Goal: Navigation & Orientation: Find specific page/section

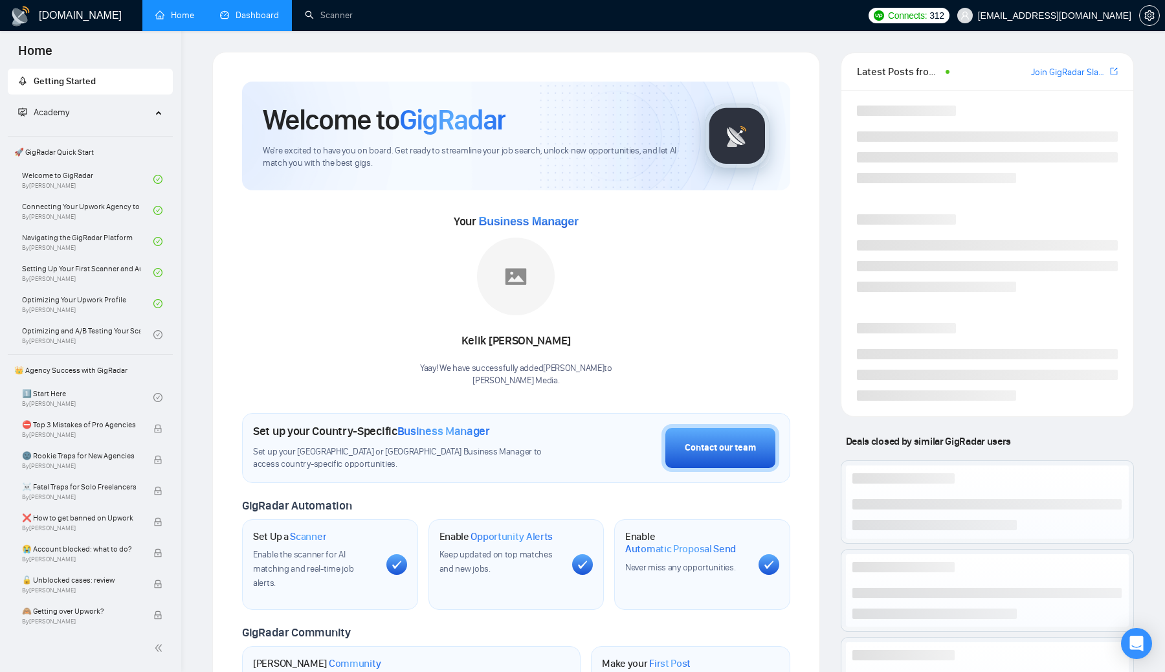
click at [245, 21] on link "Dashboard" at bounding box center [249, 15] width 59 height 11
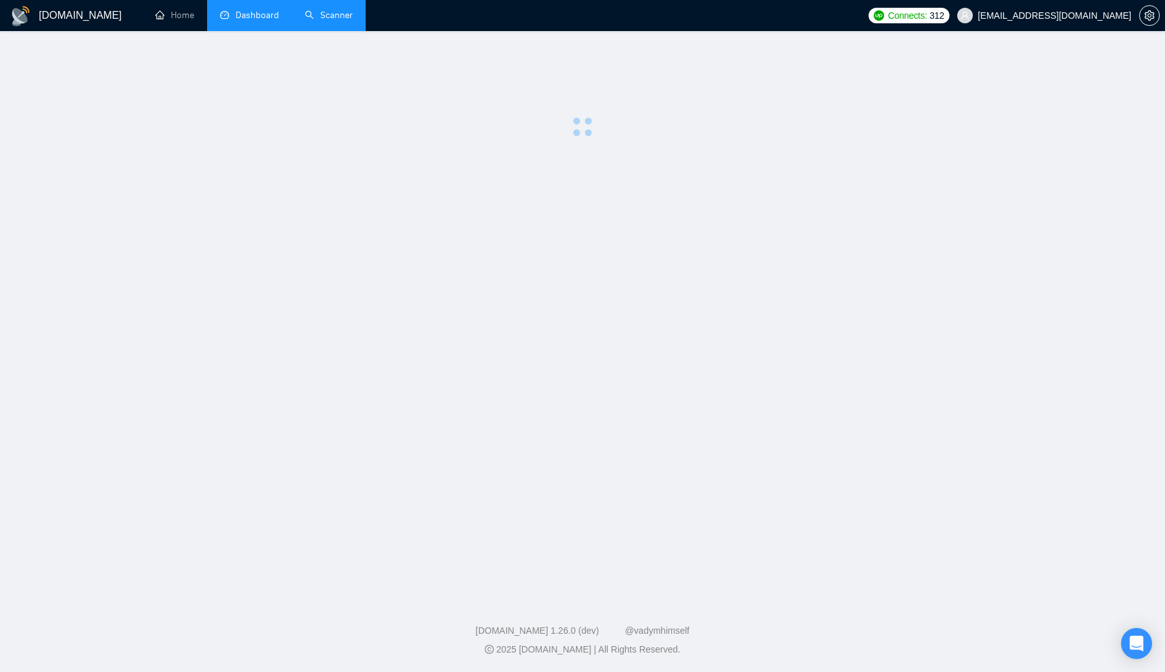
click at [314, 20] on link "Scanner" at bounding box center [329, 15] width 48 height 11
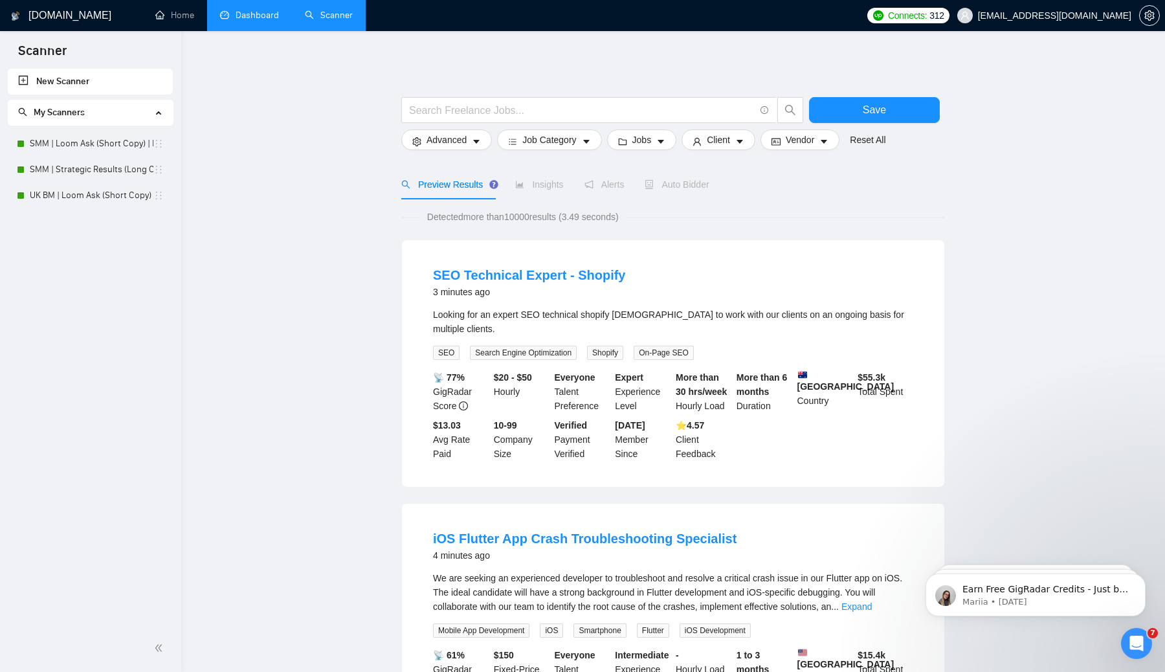
click at [254, 14] on link "Dashboard" at bounding box center [249, 15] width 59 height 11
